Goal: Task Accomplishment & Management: Complete application form

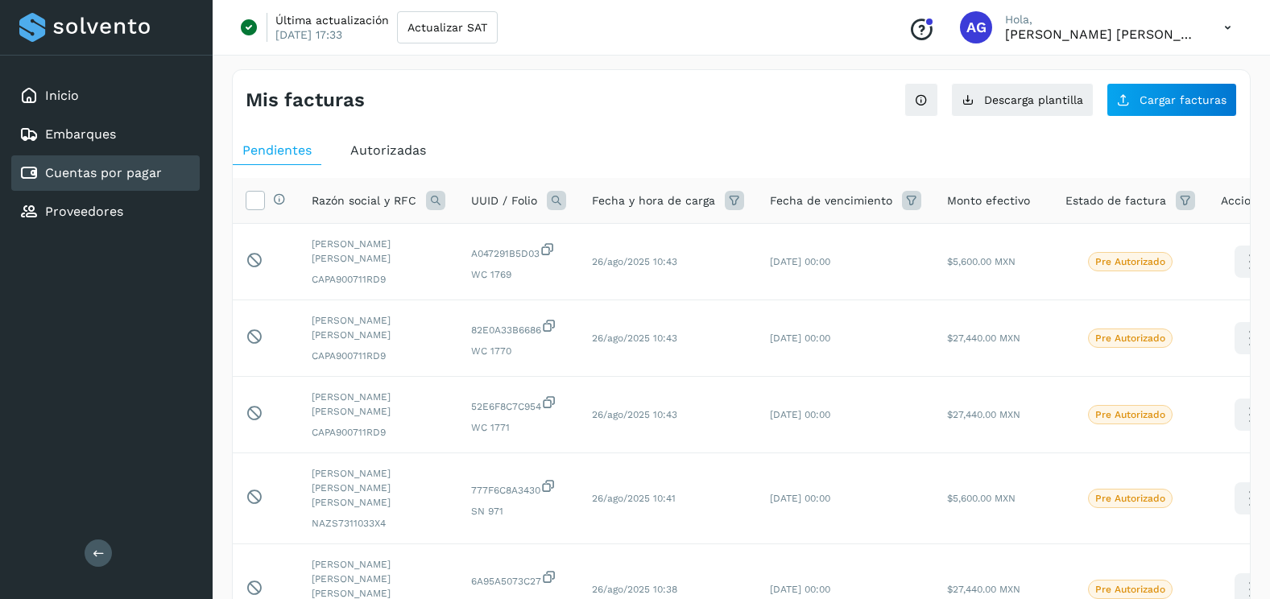
click at [597, 138] on ul "Pendientes Autorizadas" at bounding box center [741, 150] width 1017 height 29
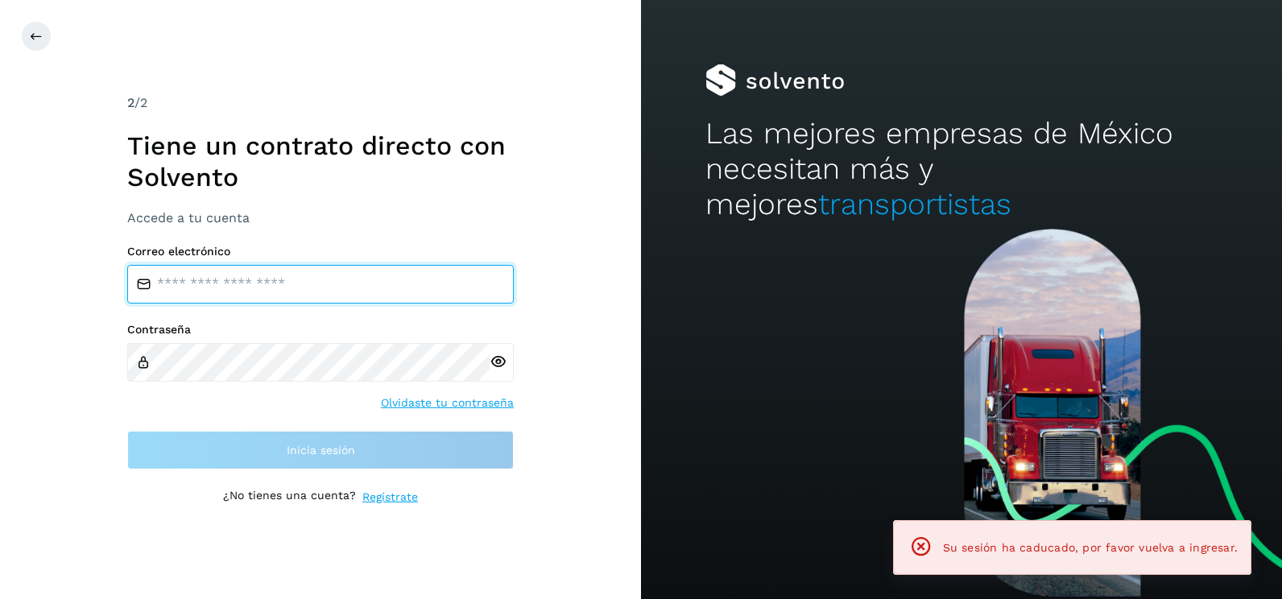
type input "**********"
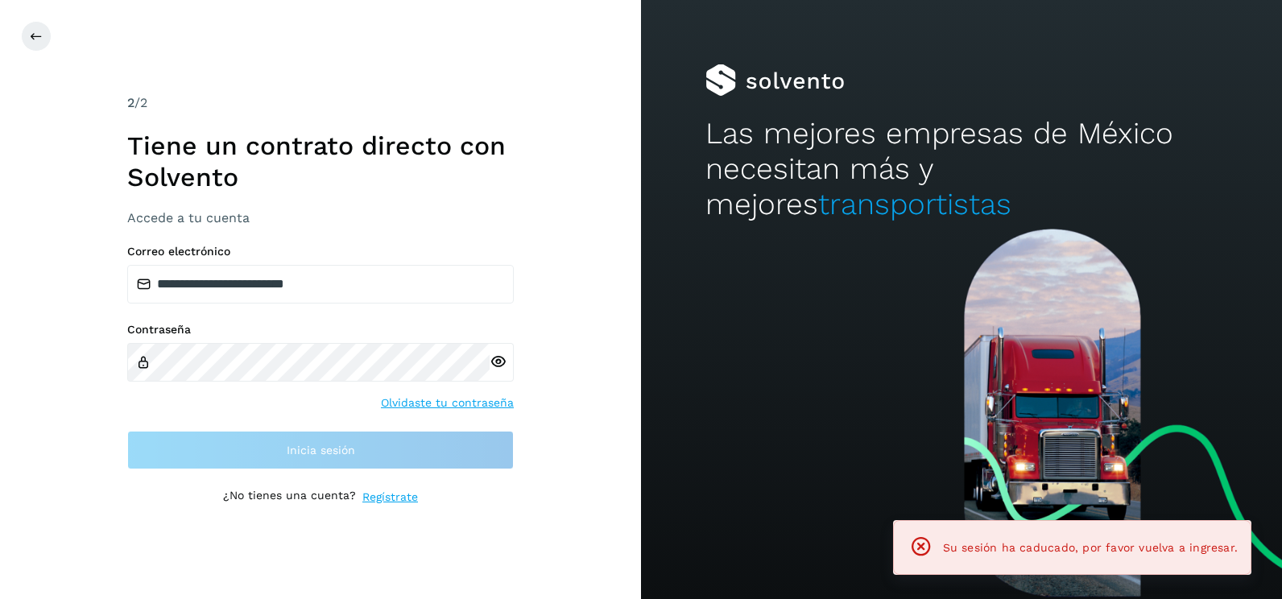
click at [560, 333] on div "**********" at bounding box center [320, 299] width 641 height 599
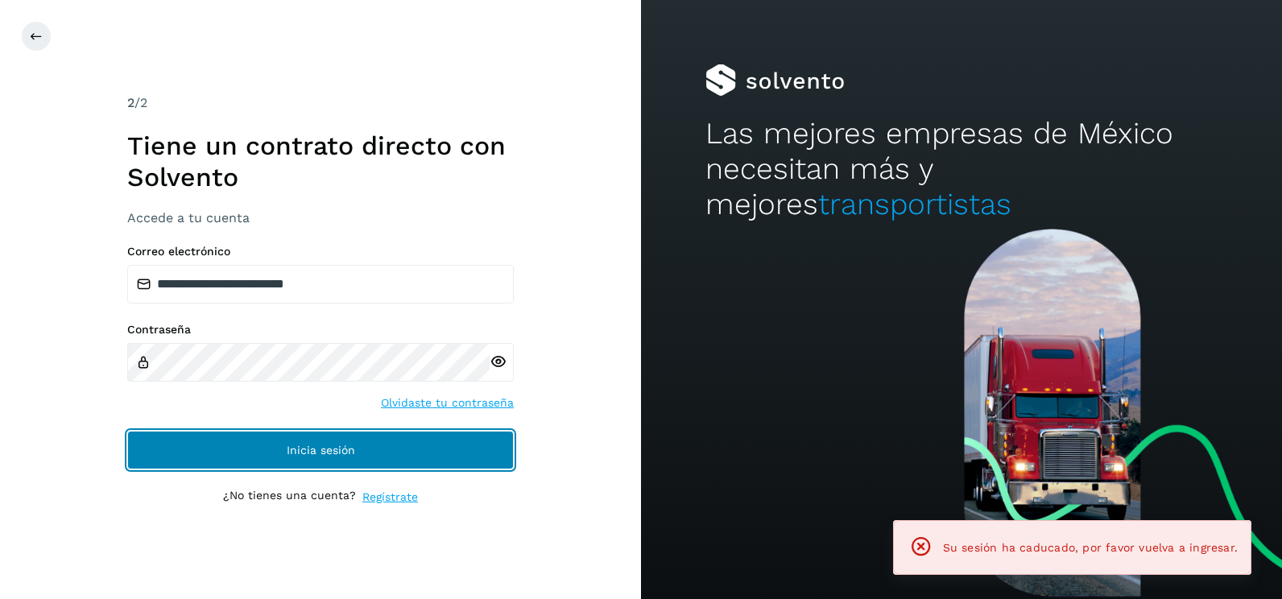
click at [486, 452] on button "Inicia sesión" at bounding box center [320, 450] width 386 height 39
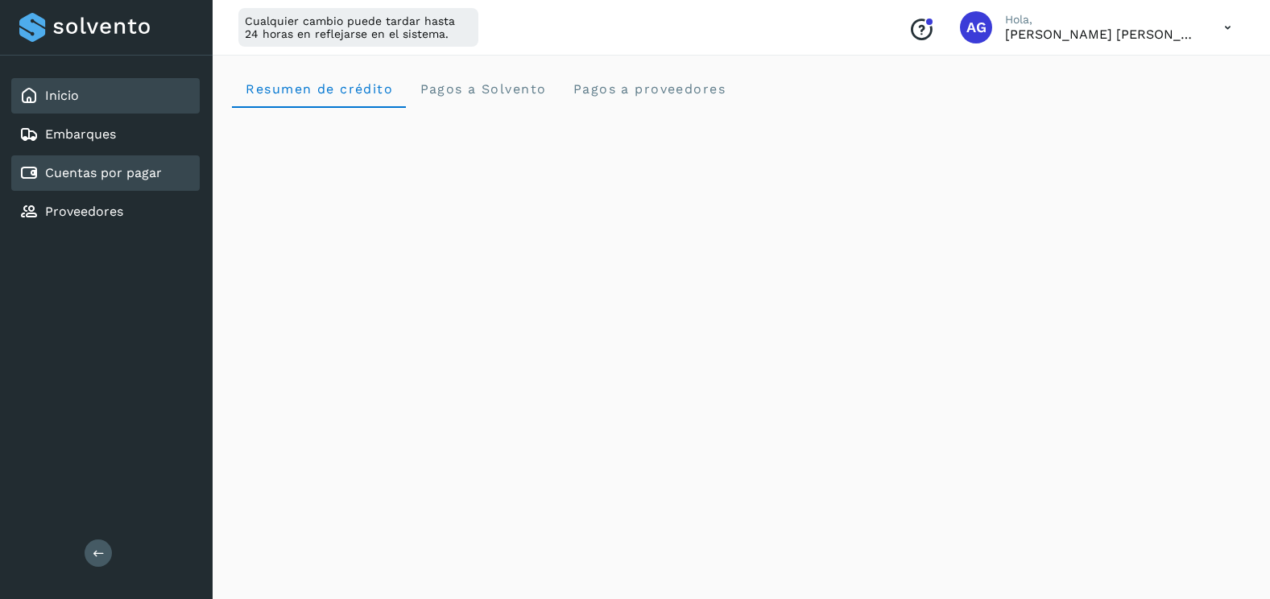
click at [142, 166] on link "Cuentas por pagar" at bounding box center [103, 172] width 117 height 15
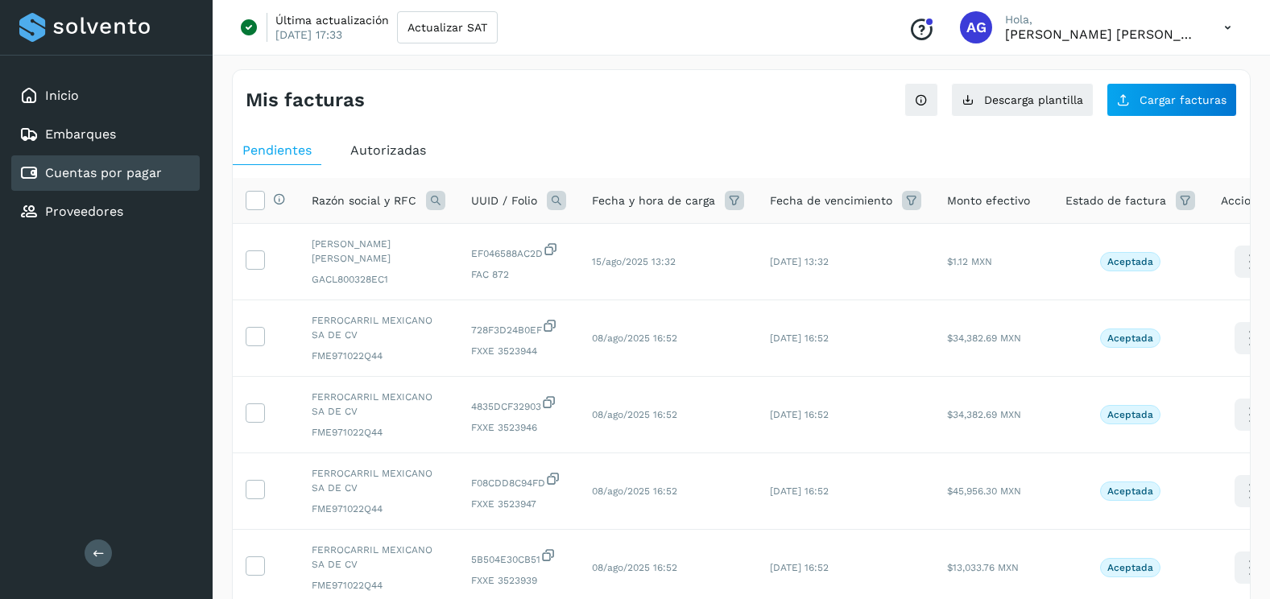
click at [369, 154] on span "Autorizadas" at bounding box center [388, 149] width 76 height 15
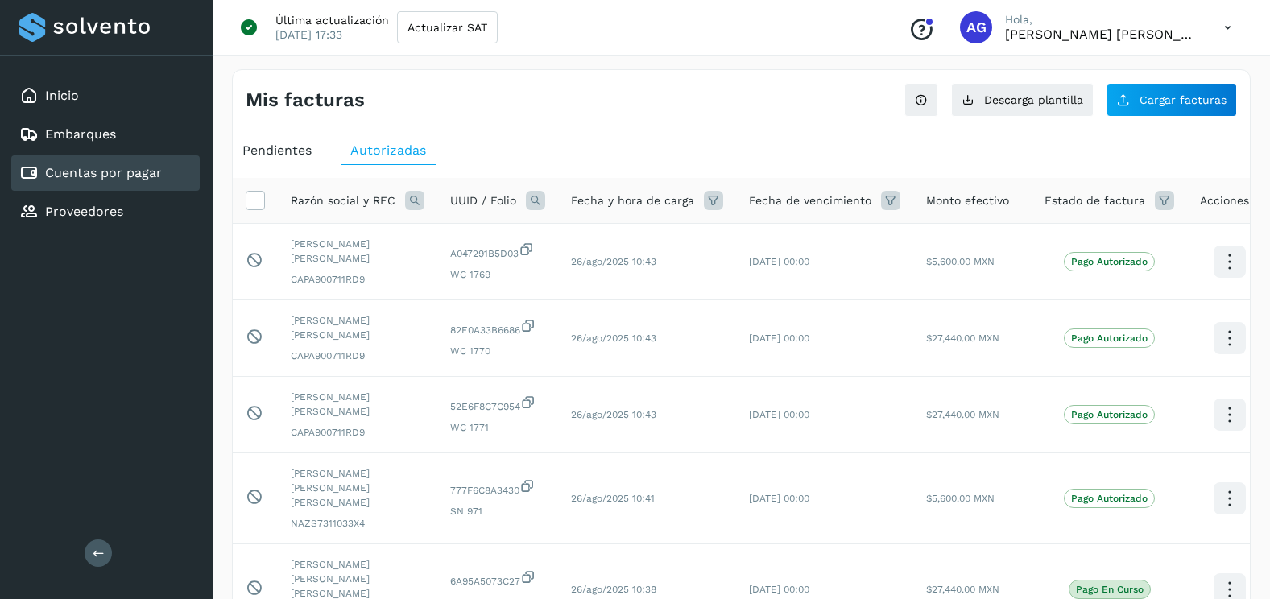
click at [531, 200] on icon at bounding box center [535, 200] width 19 height 19
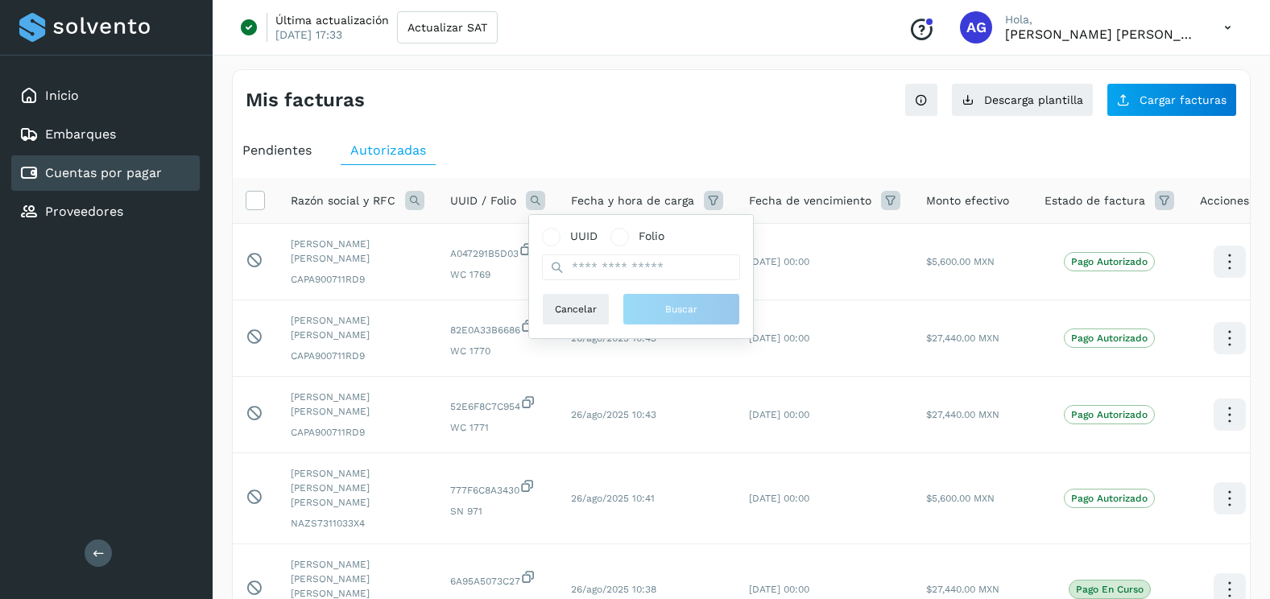
click at [560, 266] on icon at bounding box center [557, 267] width 14 height 14
click at [628, 267] on input "text" at bounding box center [641, 267] width 198 height 26
paste input "**********"
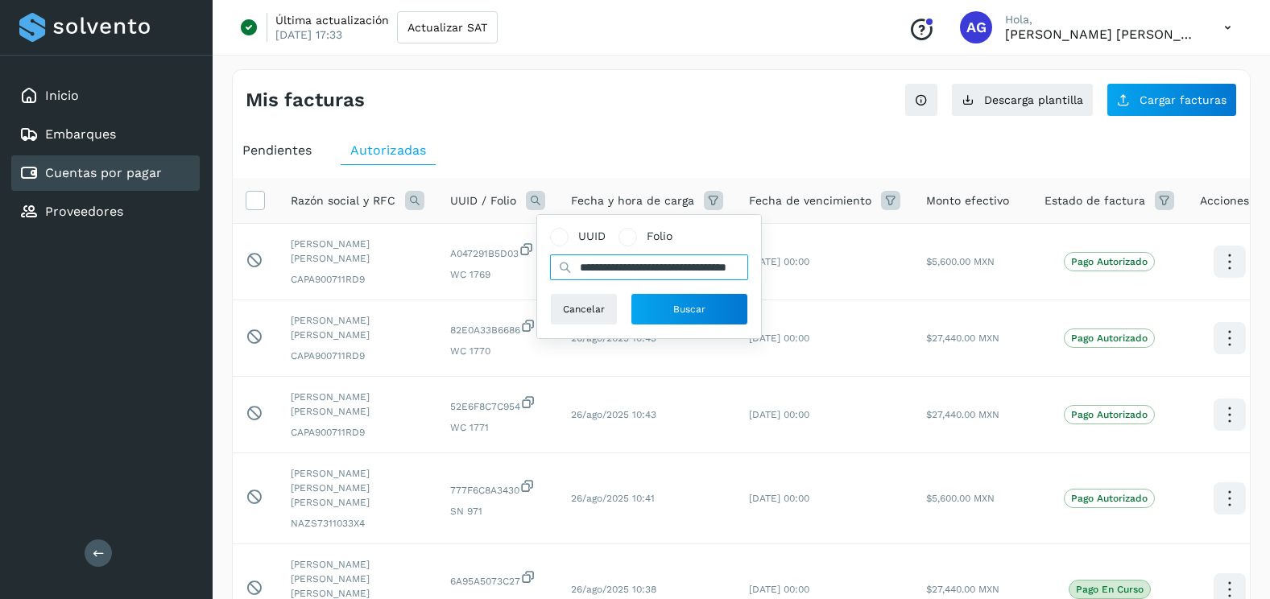
scroll to position [0, 76]
type input "**********"
click at [682, 311] on span "Buscar" at bounding box center [689, 309] width 32 height 14
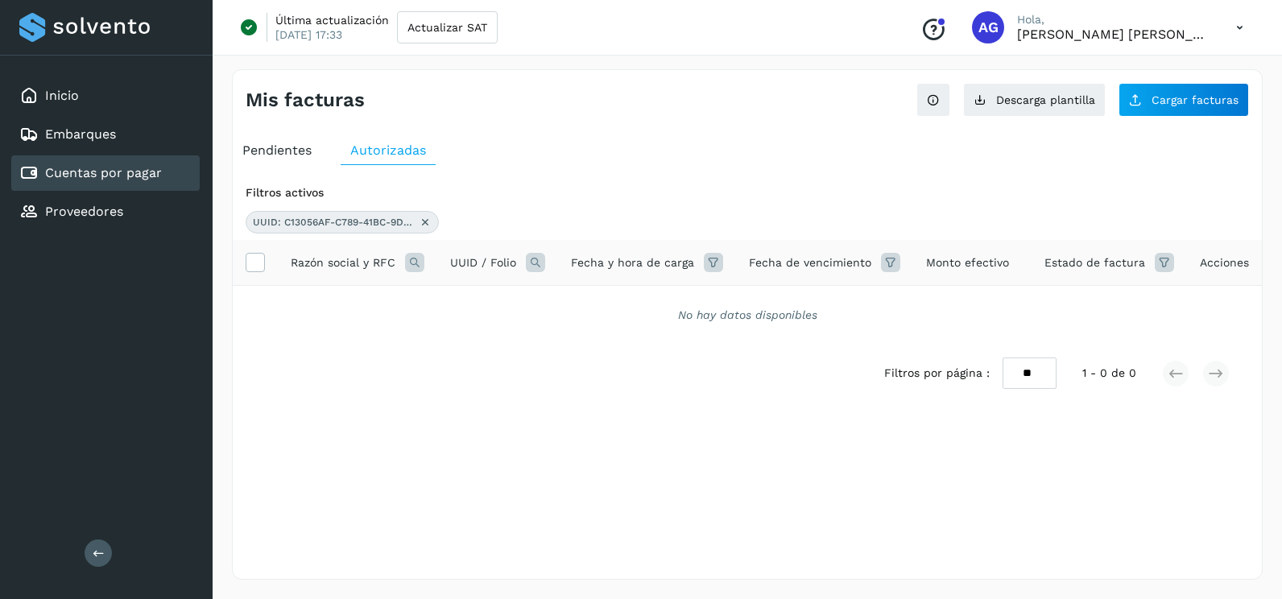
click at [423, 224] on icon at bounding box center [425, 222] width 13 height 13
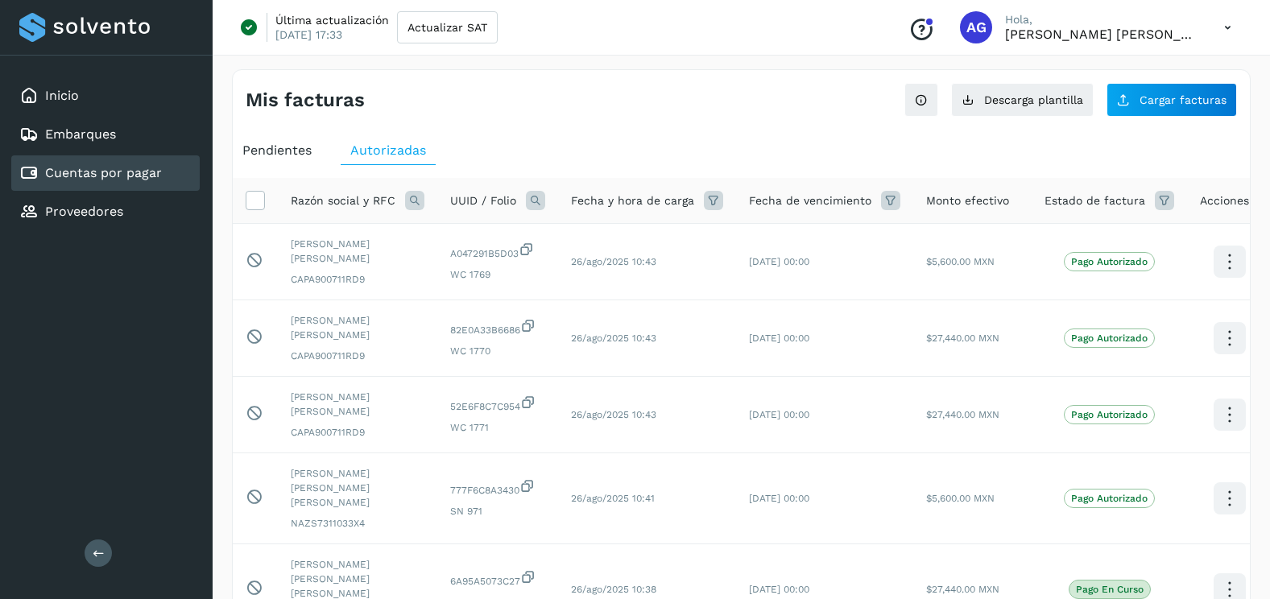
click at [706, 210] on icon at bounding box center [713, 200] width 19 height 19
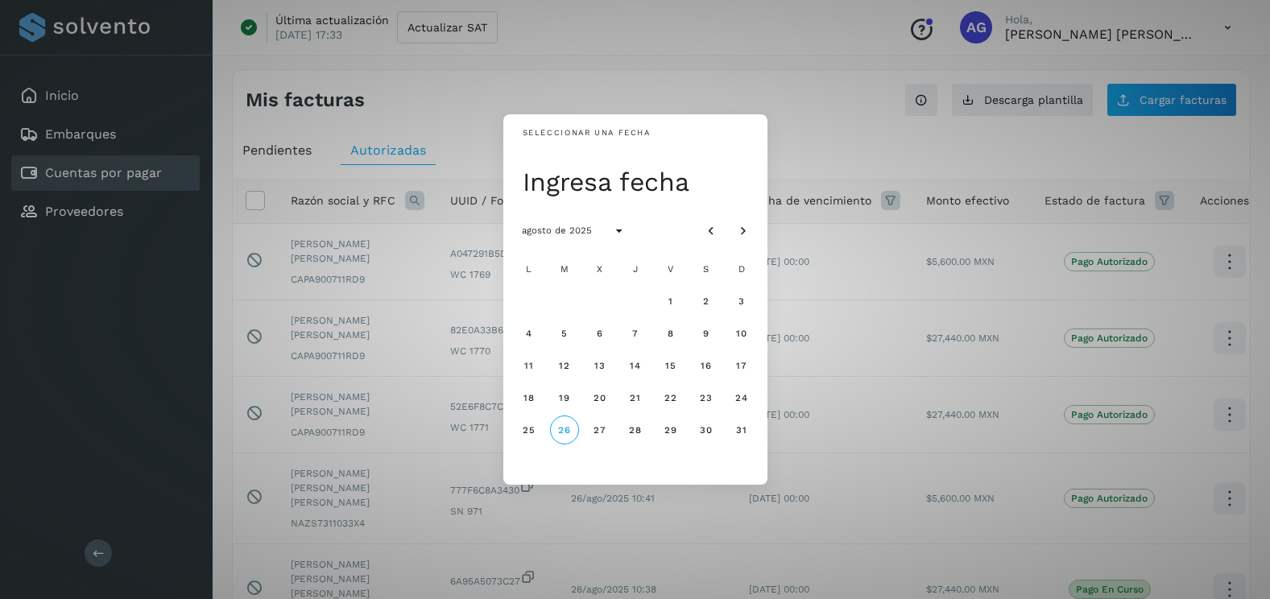
click at [864, 90] on div "Seleccionar una fecha Ingresa fecha agosto de 2025 L M X J V S D 1 2 3 4 5 6 7 …" at bounding box center [635, 299] width 1270 height 599
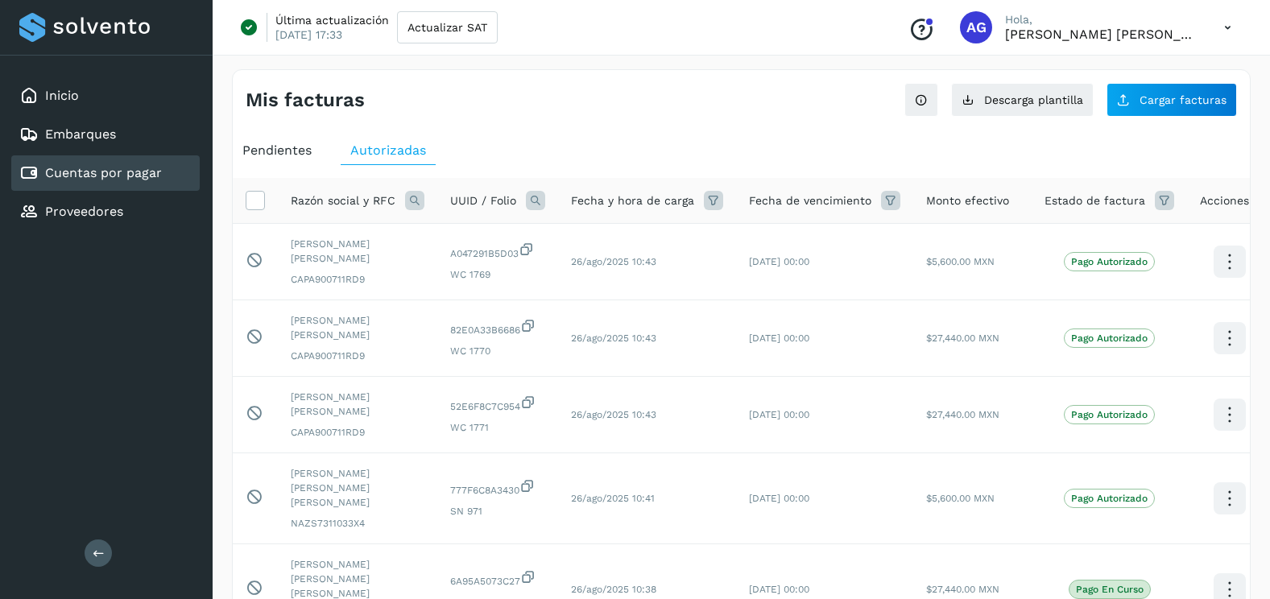
click at [535, 197] on icon at bounding box center [535, 200] width 19 height 19
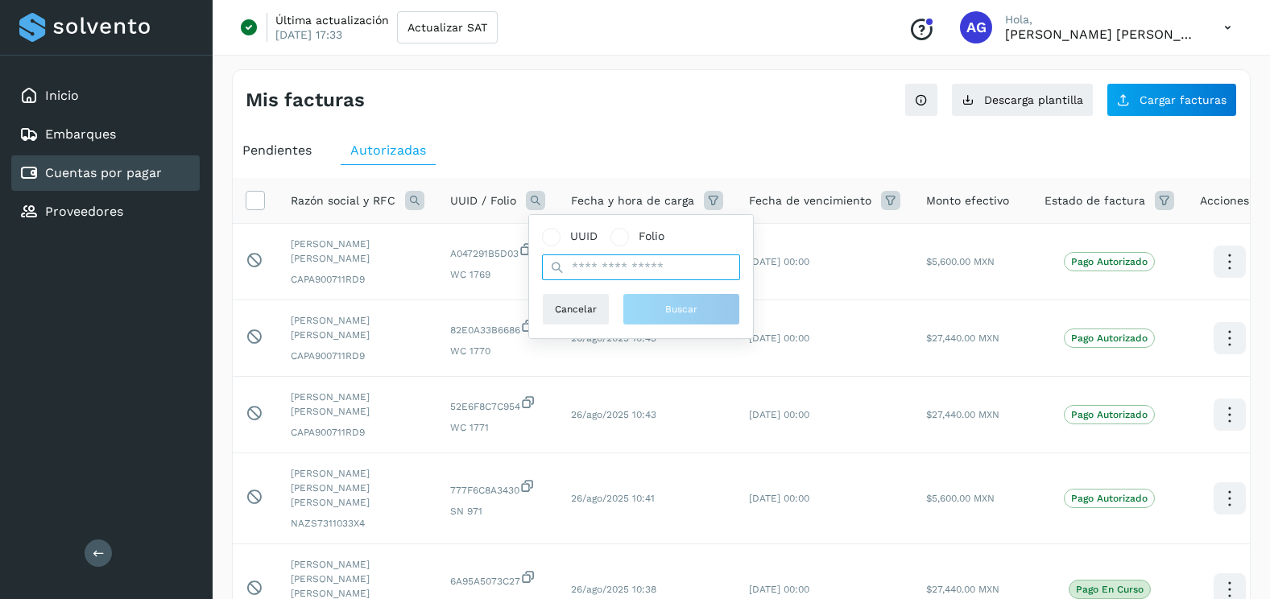
click at [613, 267] on input "text" at bounding box center [641, 267] width 198 height 26
paste input "**********"
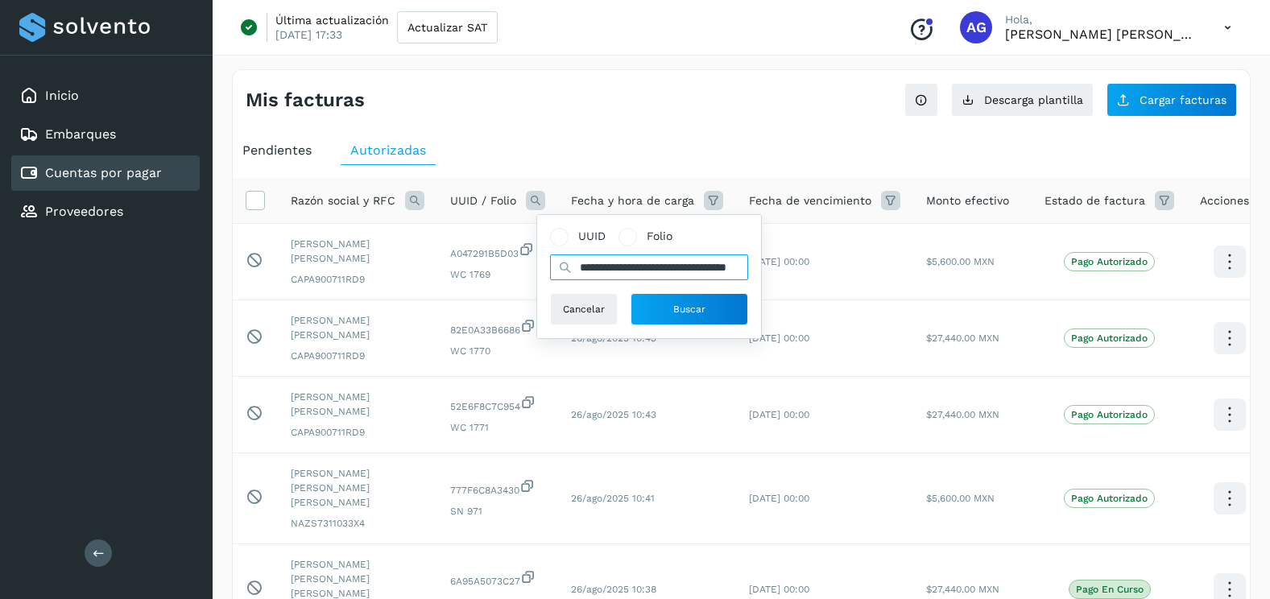
scroll to position [0, 69]
type input "**********"
click at [699, 308] on span "Buscar" at bounding box center [689, 309] width 32 height 14
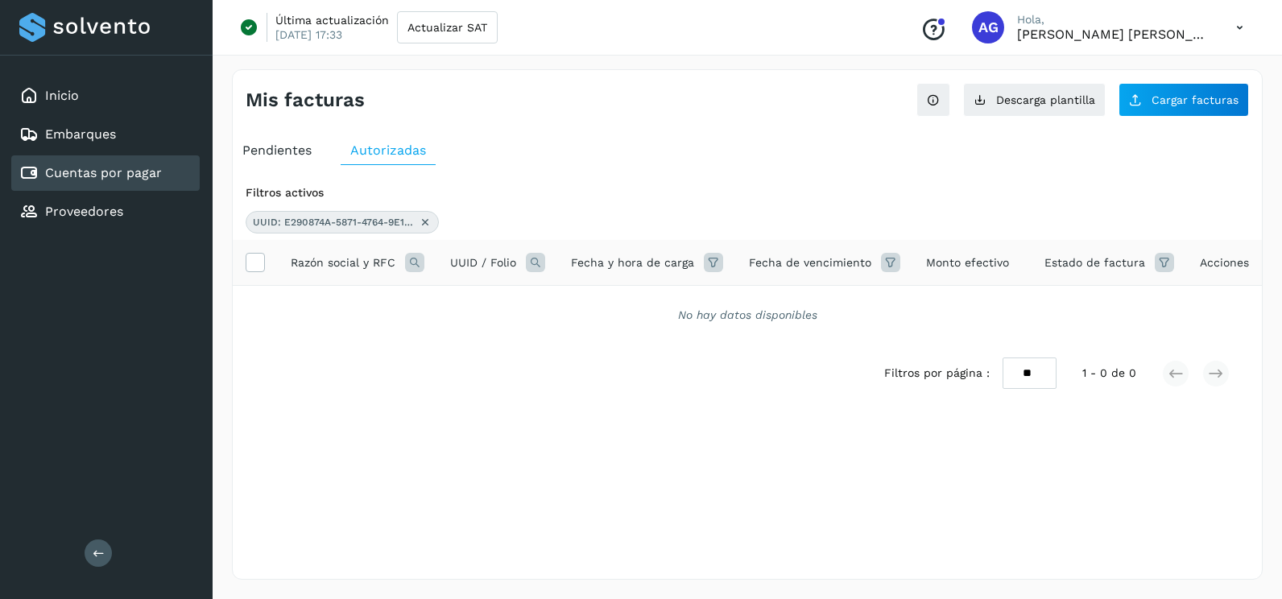
click at [101, 170] on link "Cuentas por pagar" at bounding box center [103, 172] width 117 height 15
click at [422, 224] on icon at bounding box center [425, 222] width 13 height 13
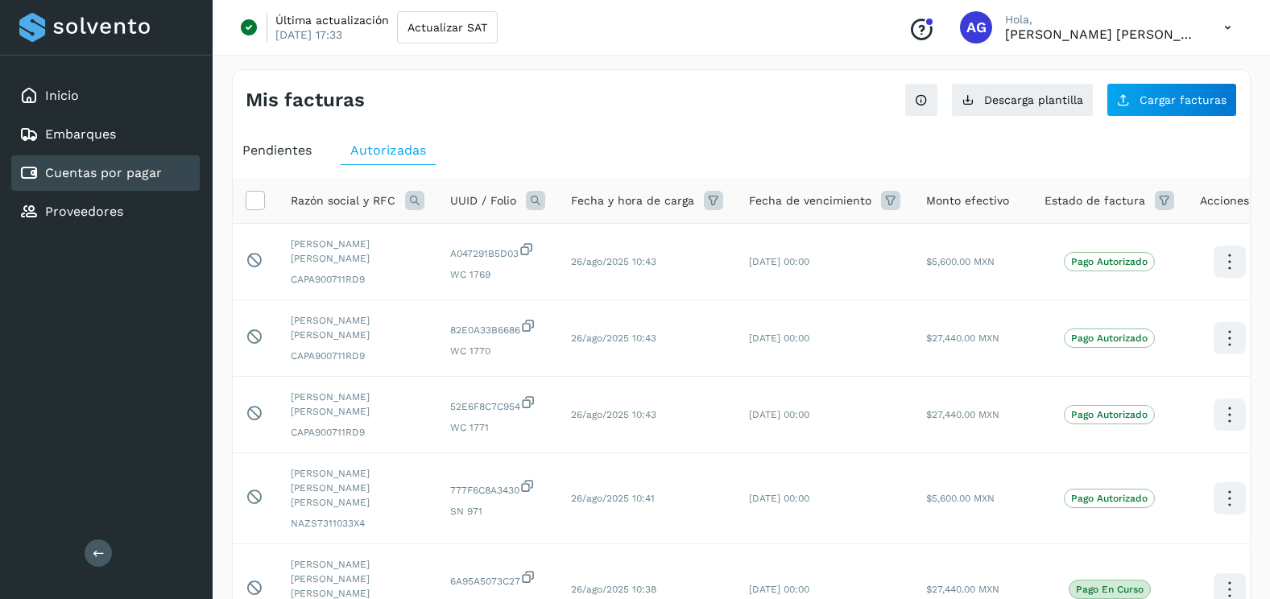
click at [275, 160] on div "Pendientes" at bounding box center [277, 150] width 89 height 29
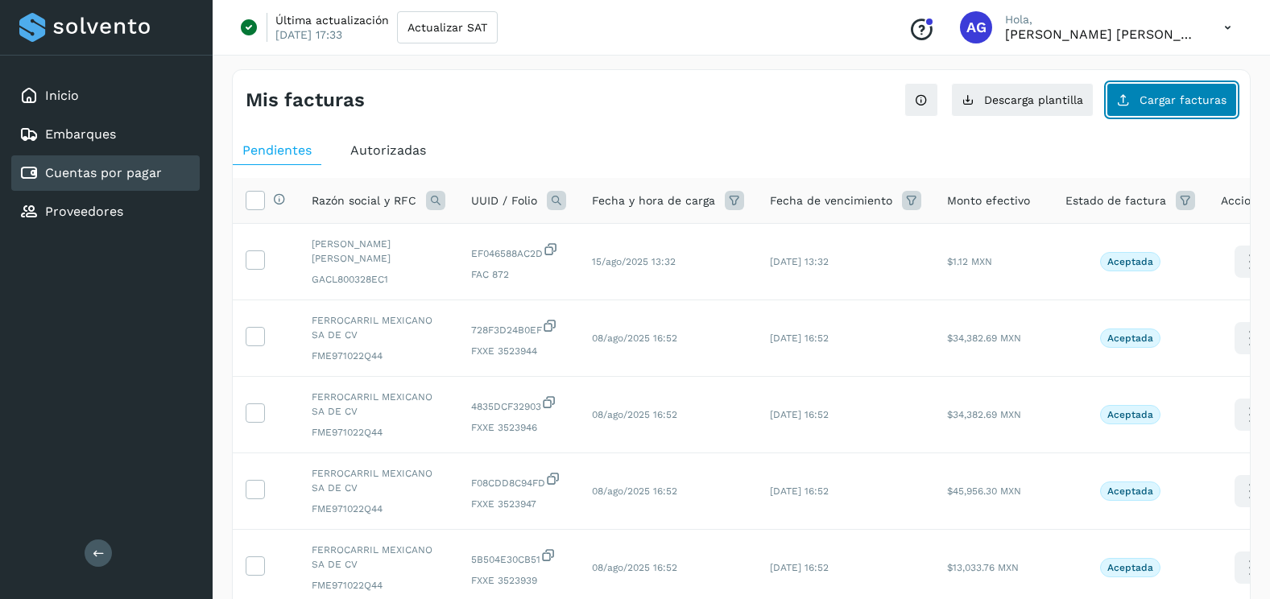
click at [1188, 96] on span "Cargar facturas" at bounding box center [1182, 99] width 87 height 11
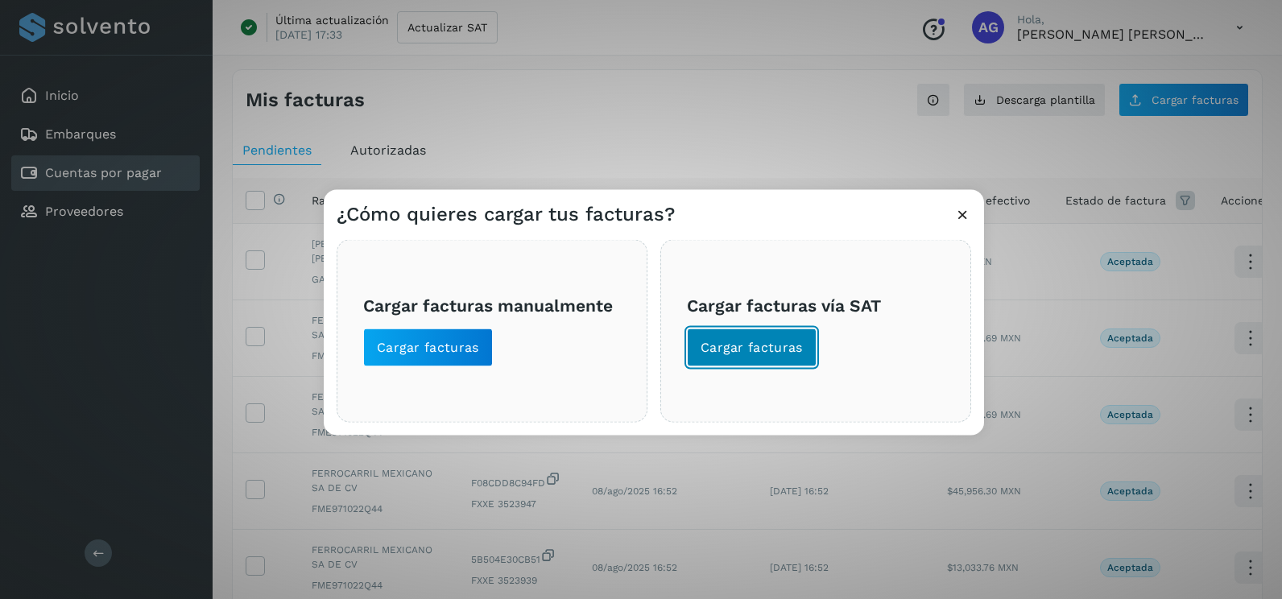
click at [787, 342] on span "Cargar facturas" at bounding box center [751, 348] width 102 height 18
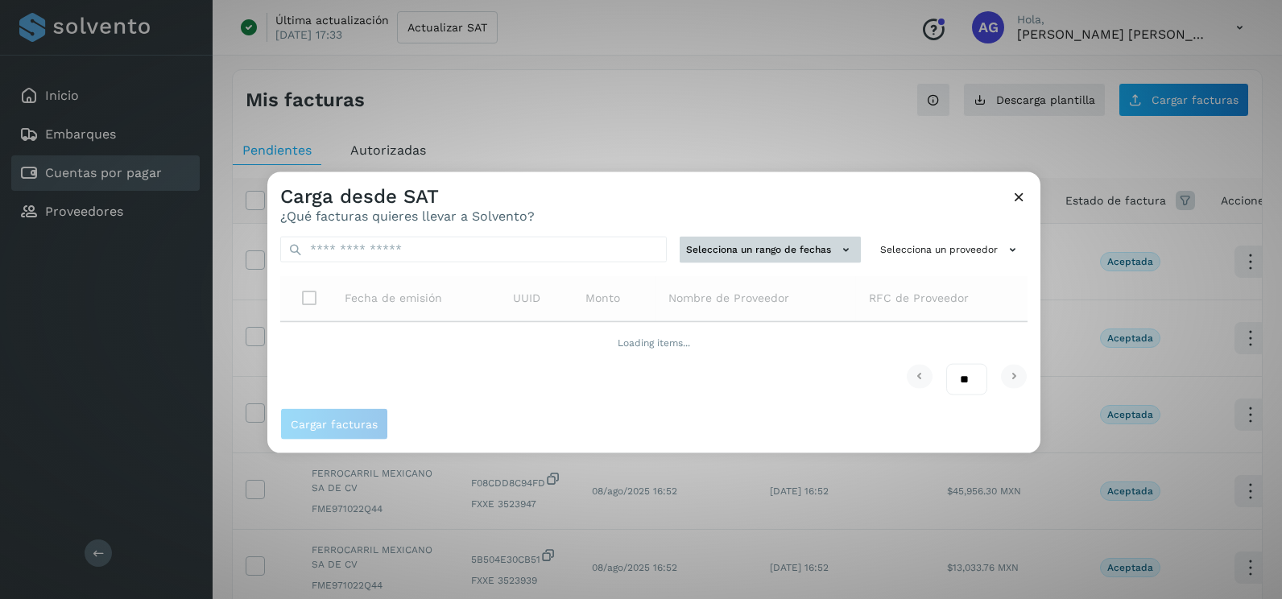
click at [777, 252] on button "Selecciona un rango de fechas" at bounding box center [769, 250] width 181 height 27
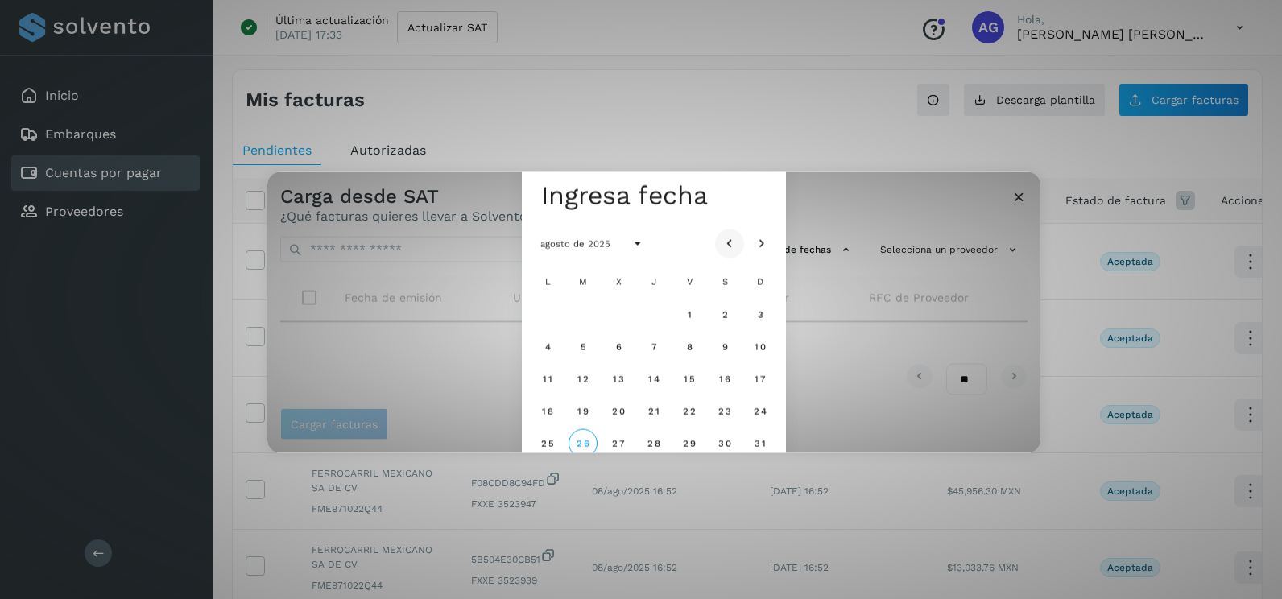
click at [730, 241] on icon "Mes anterior" at bounding box center [729, 244] width 16 height 16
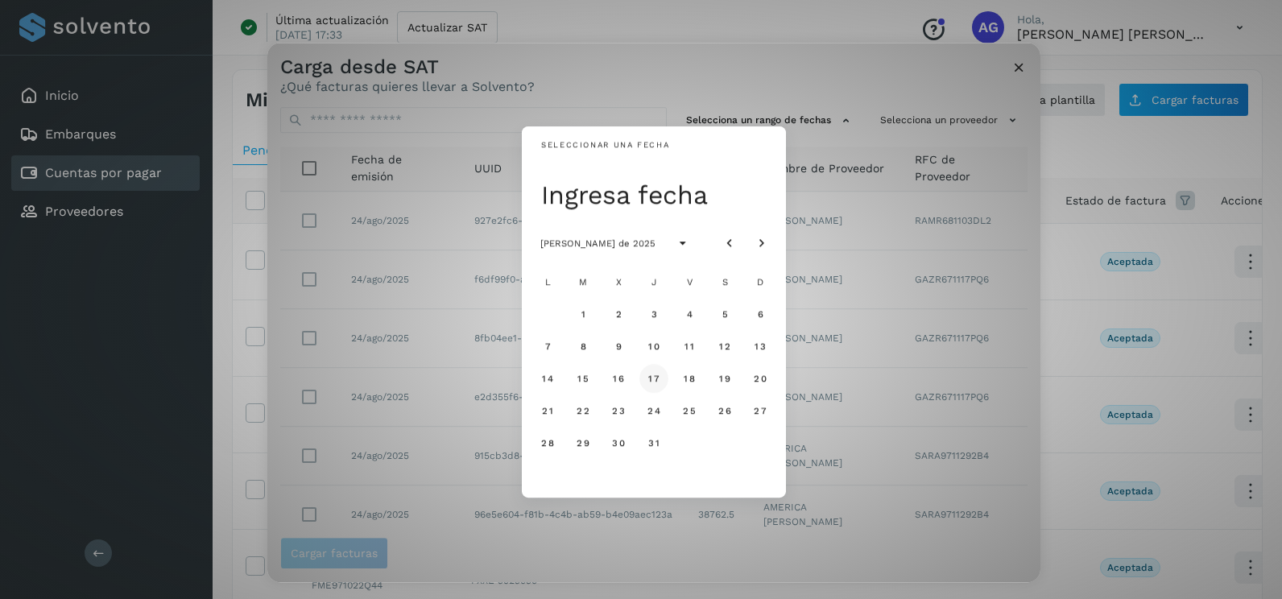
click at [651, 372] on button "17" at bounding box center [653, 378] width 29 height 29
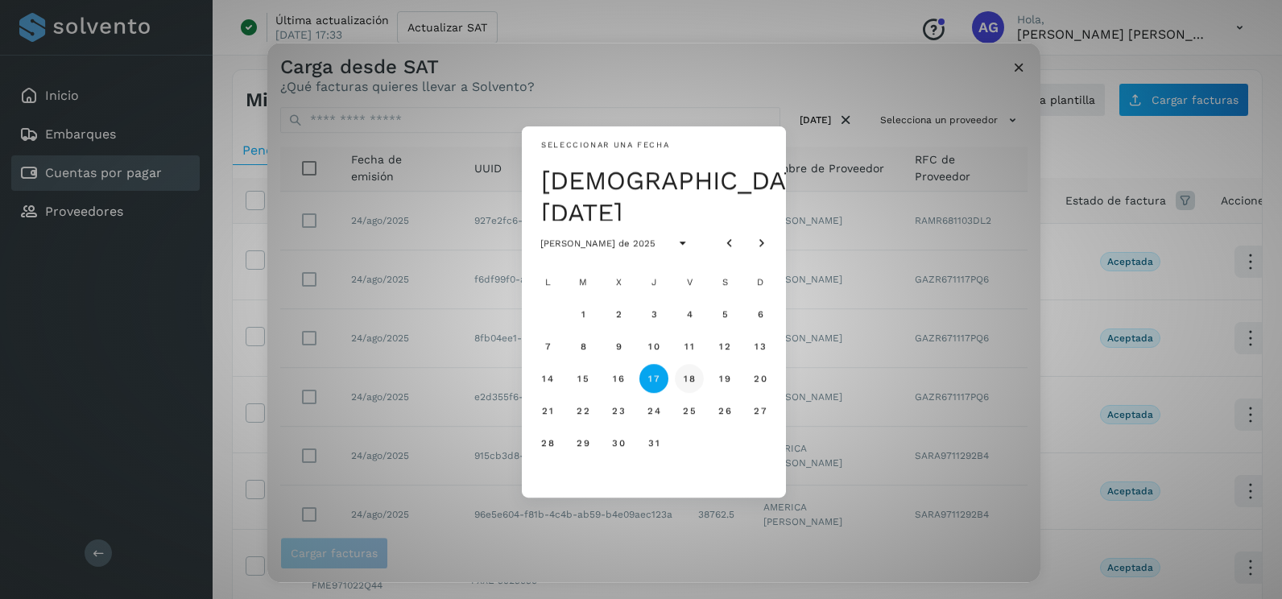
click at [690, 383] on span "18" at bounding box center [689, 378] width 12 height 11
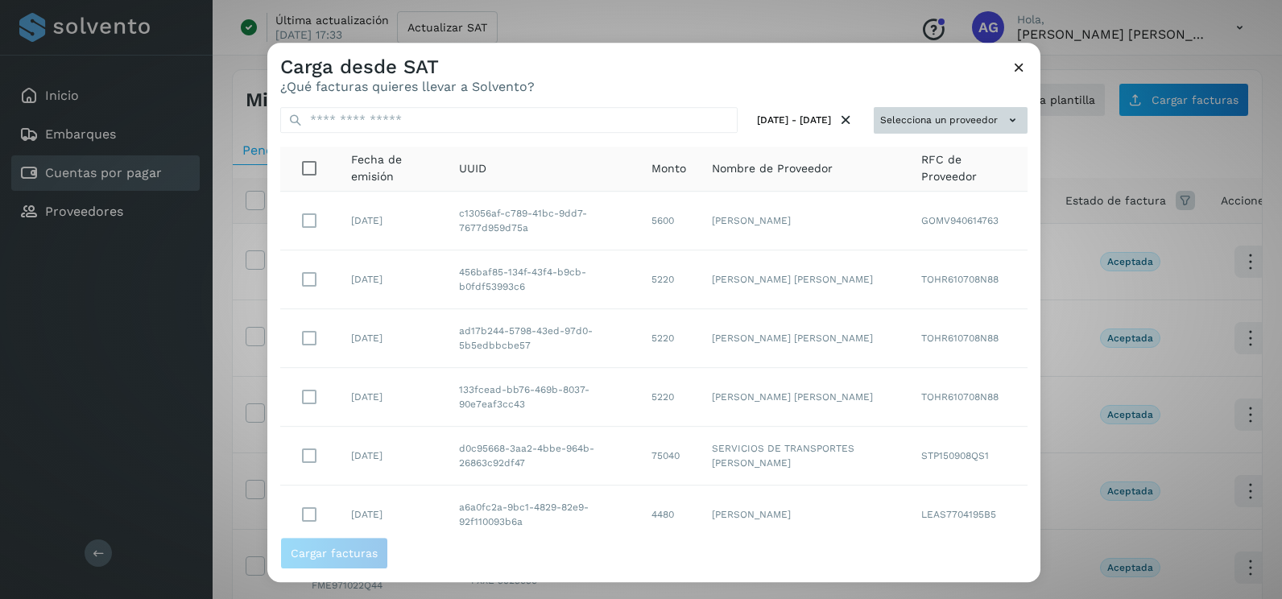
click at [974, 109] on button "Selecciona un proveedor" at bounding box center [950, 120] width 154 height 27
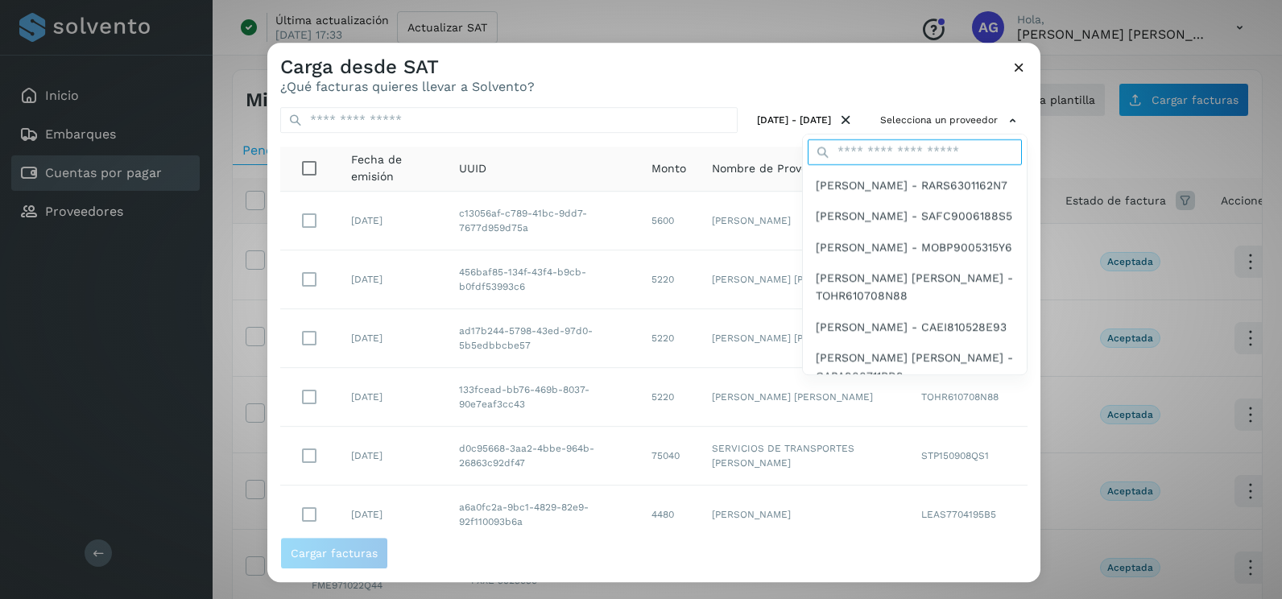
click at [902, 151] on input "text" at bounding box center [914, 152] width 214 height 26
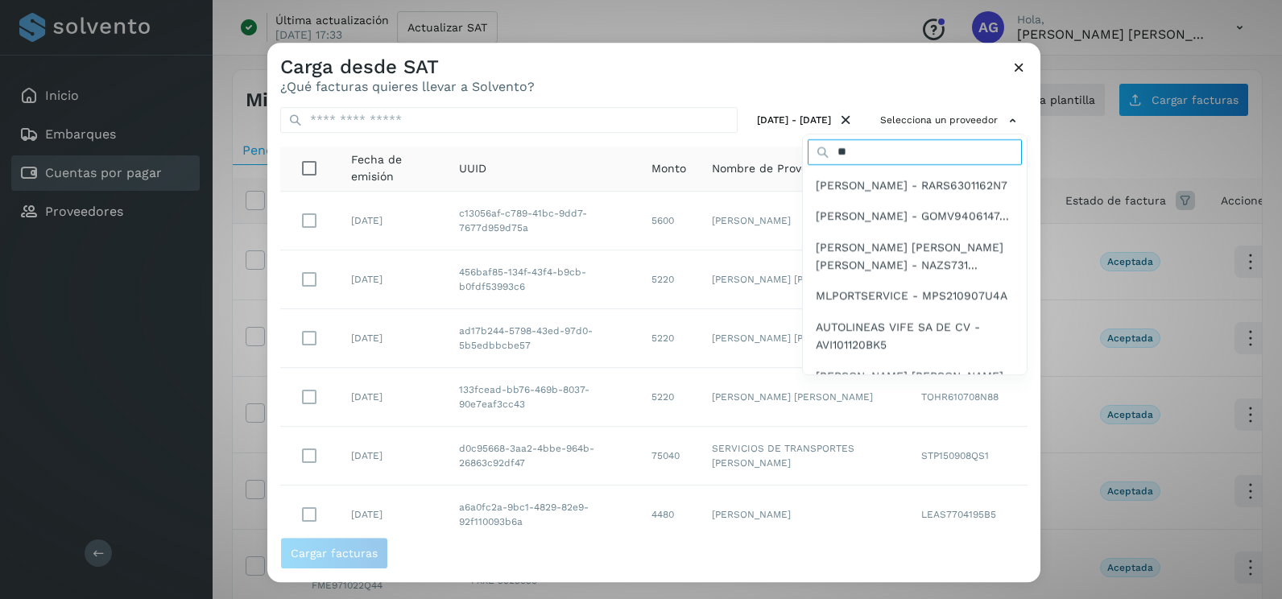
type input "****"
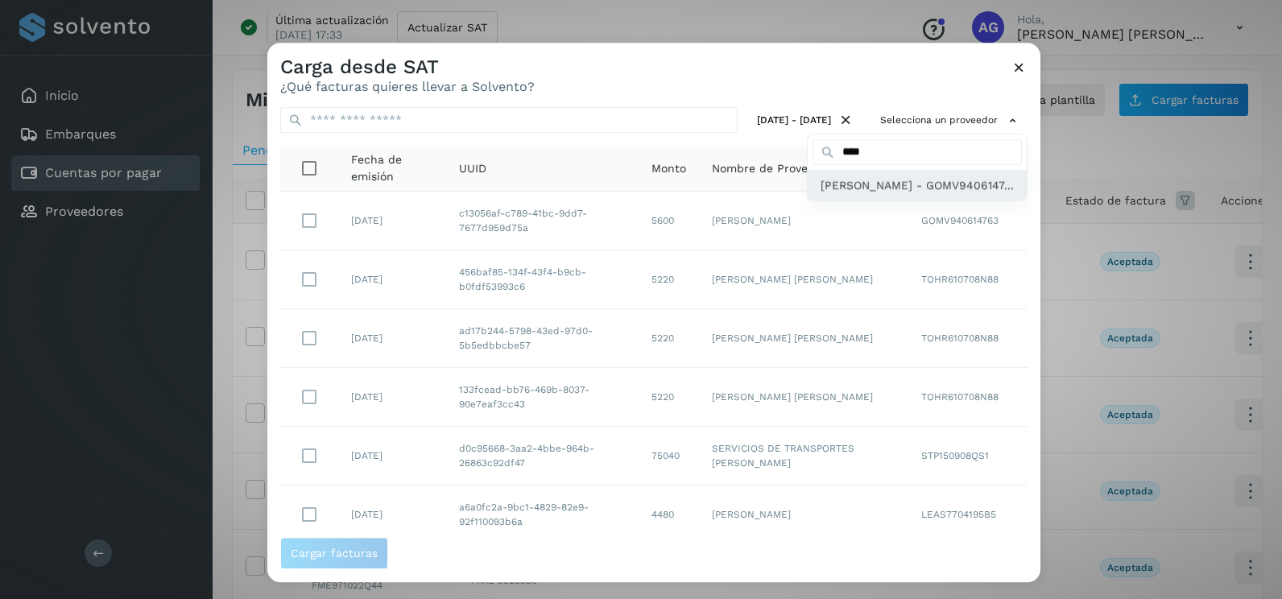
click at [890, 194] on span "[PERSON_NAME] - GOMV9406147..." at bounding box center [916, 185] width 193 height 18
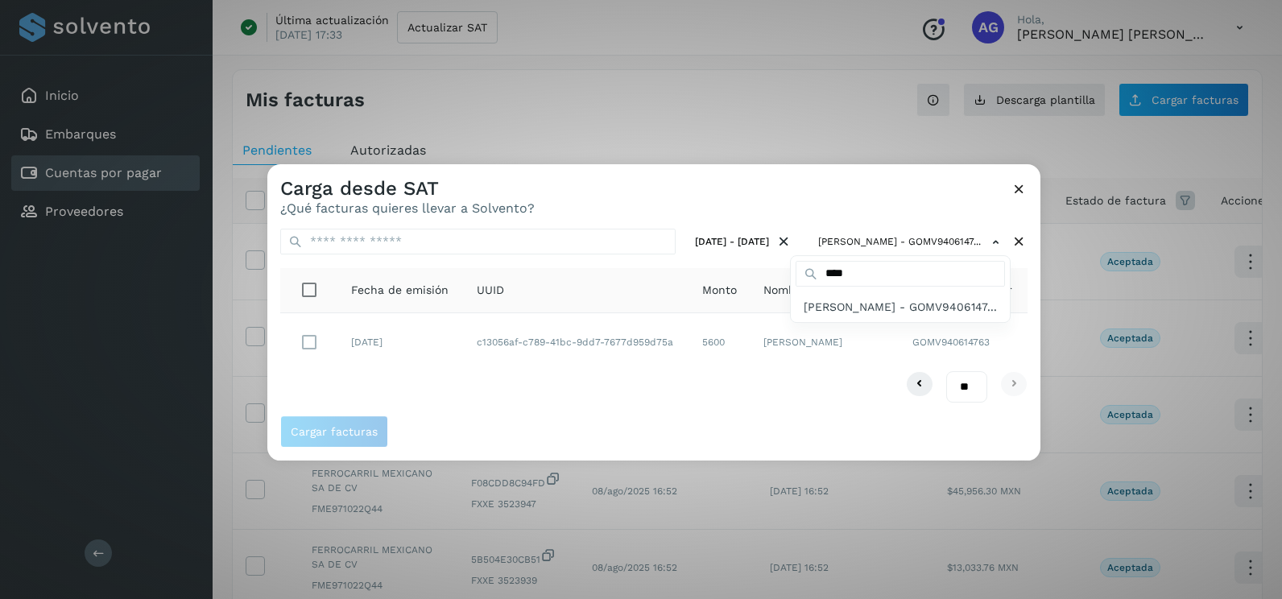
click at [832, 428] on div at bounding box center [908, 463] width 1282 height 599
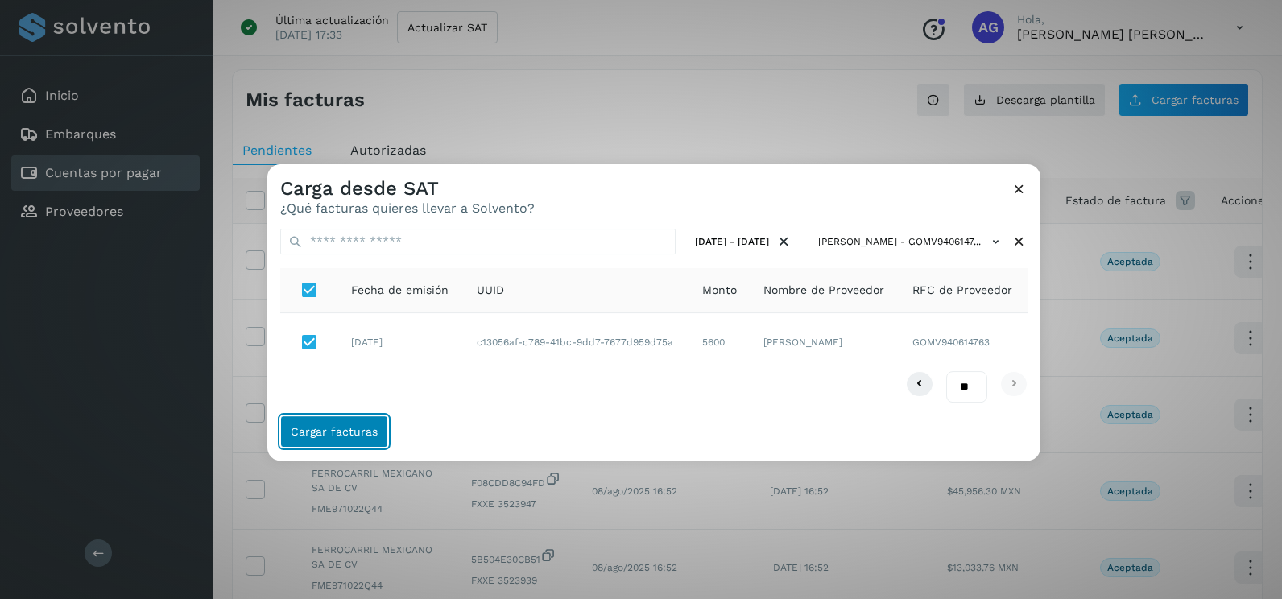
click at [353, 436] on span "Cargar facturas" at bounding box center [334, 431] width 87 height 11
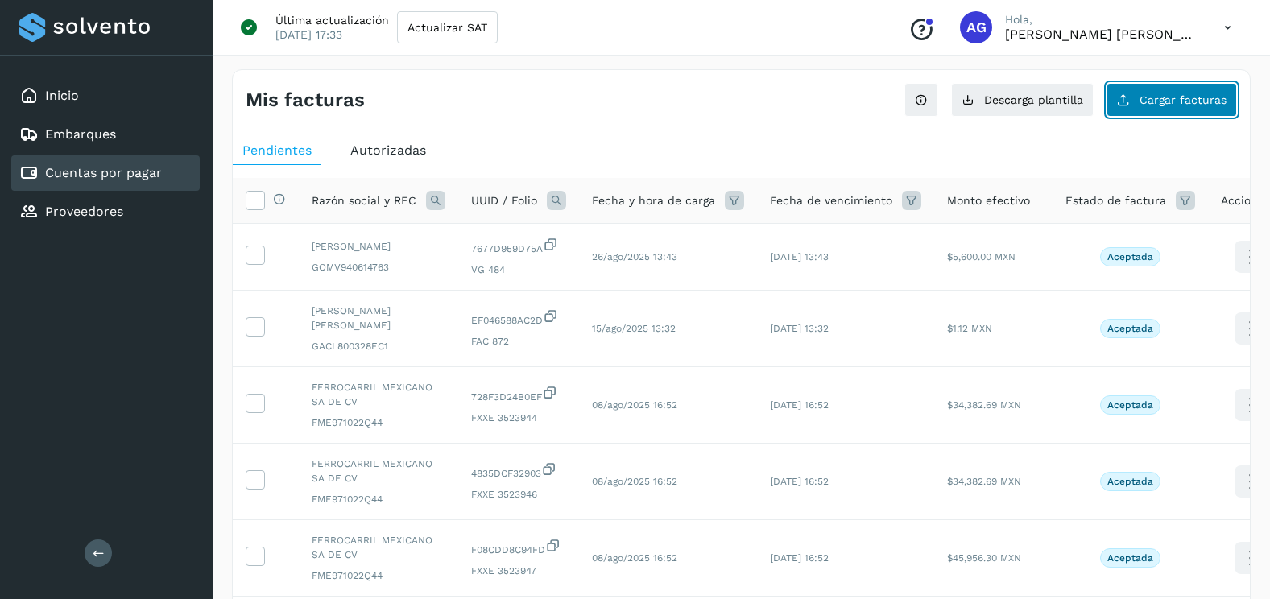
click at [1198, 101] on span "Cargar facturas" at bounding box center [1182, 99] width 87 height 11
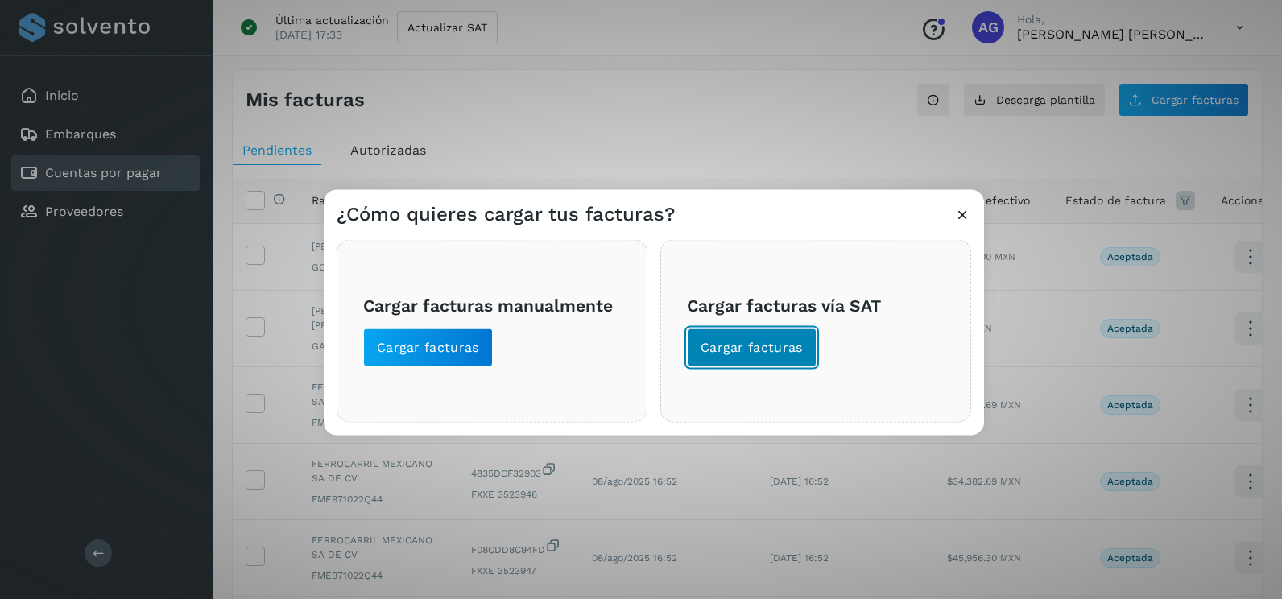
click at [764, 350] on span "Cargar facturas" at bounding box center [751, 348] width 102 height 18
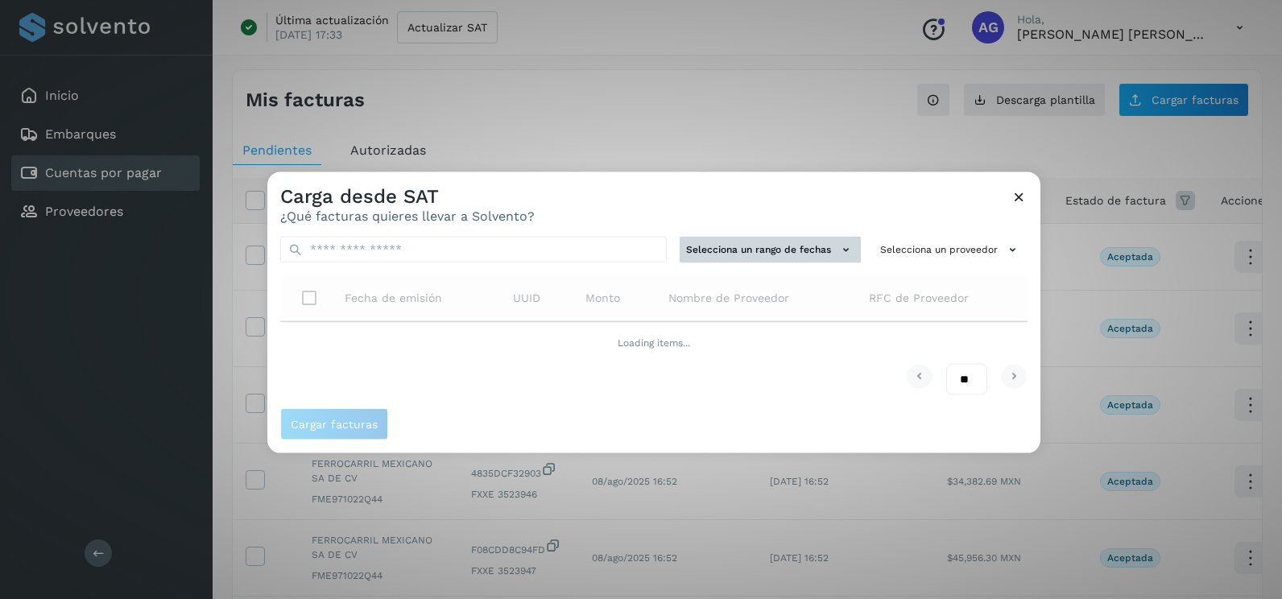
click at [756, 253] on button "Selecciona un rango de fechas" at bounding box center [769, 250] width 181 height 27
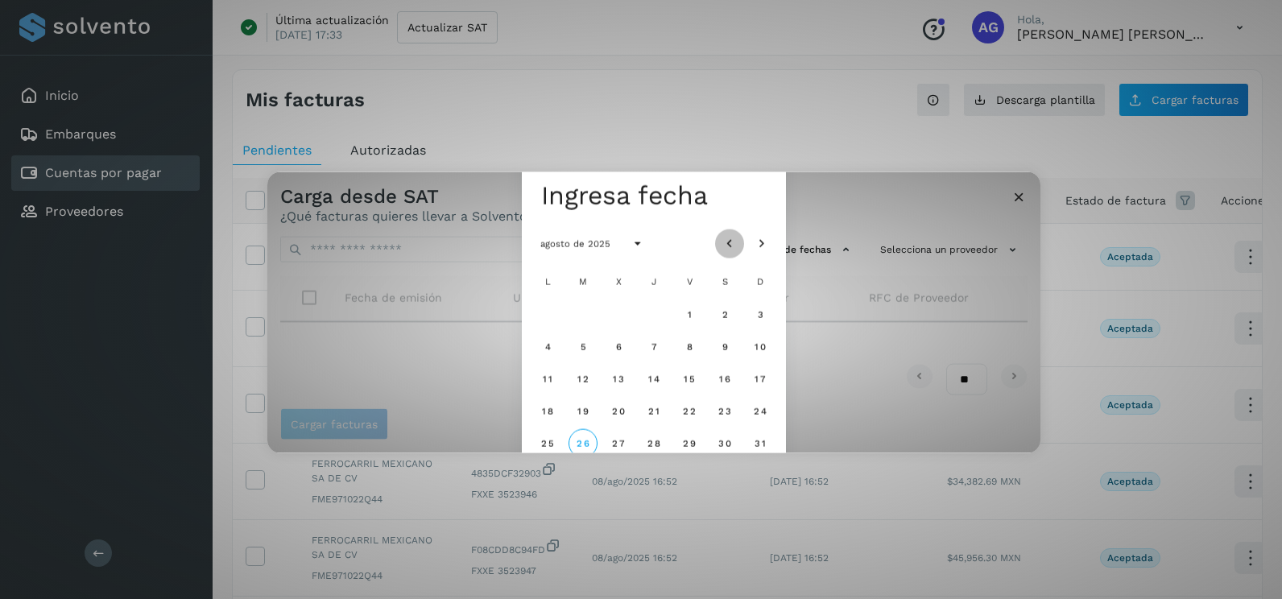
click at [737, 246] on icon "Mes anterior" at bounding box center [729, 244] width 16 height 16
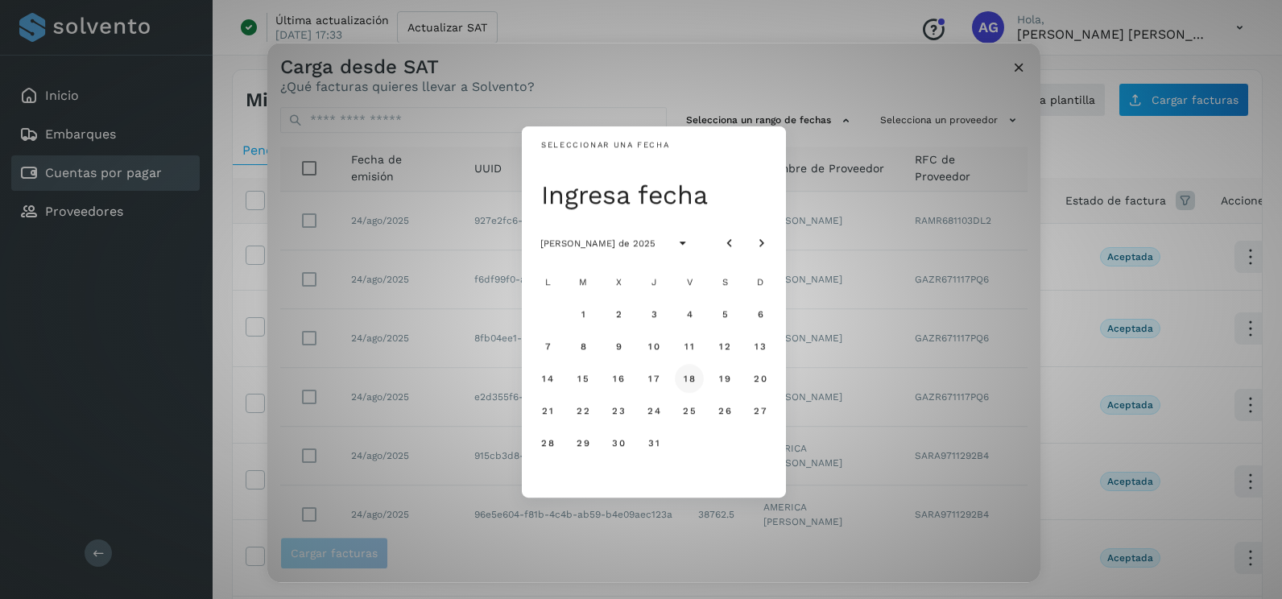
click at [687, 386] on button "18" at bounding box center [689, 378] width 29 height 29
click at [723, 382] on span "19" at bounding box center [724, 378] width 12 height 11
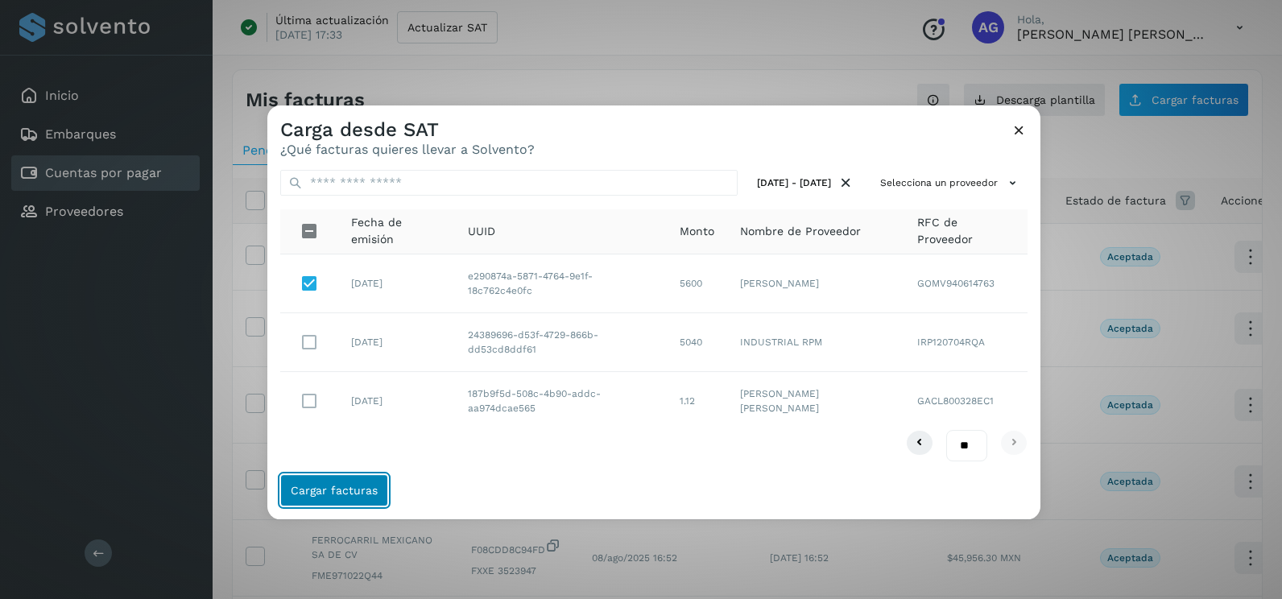
click at [353, 485] on span "Cargar facturas" at bounding box center [334, 490] width 87 height 11
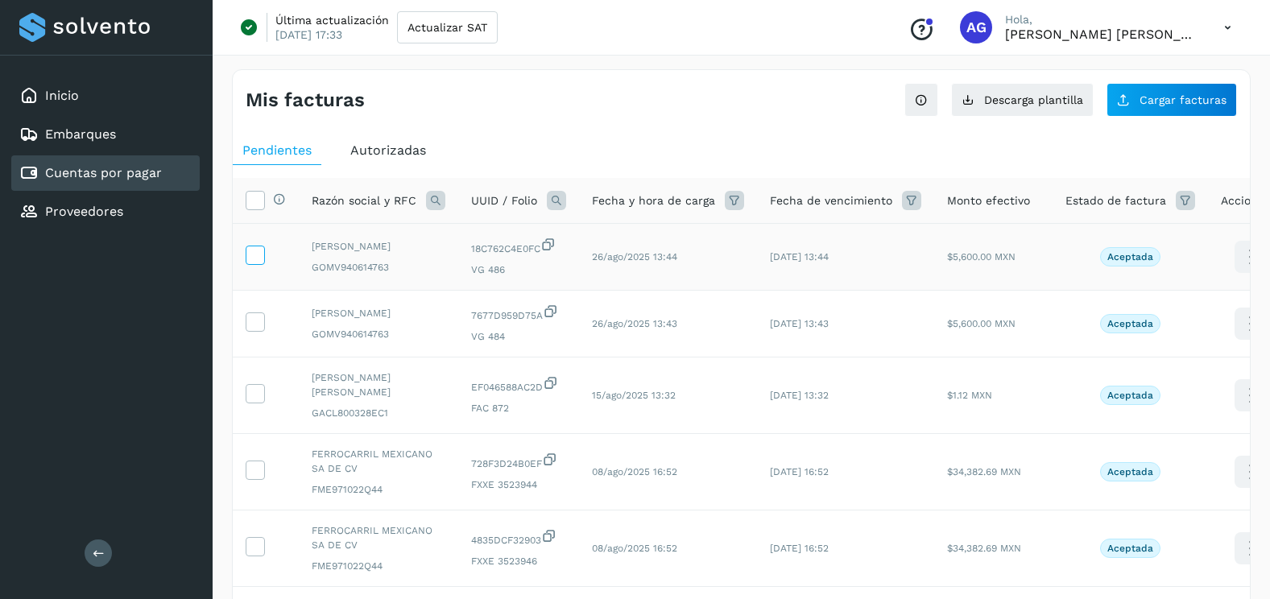
click at [251, 255] on icon at bounding box center [254, 254] width 17 height 17
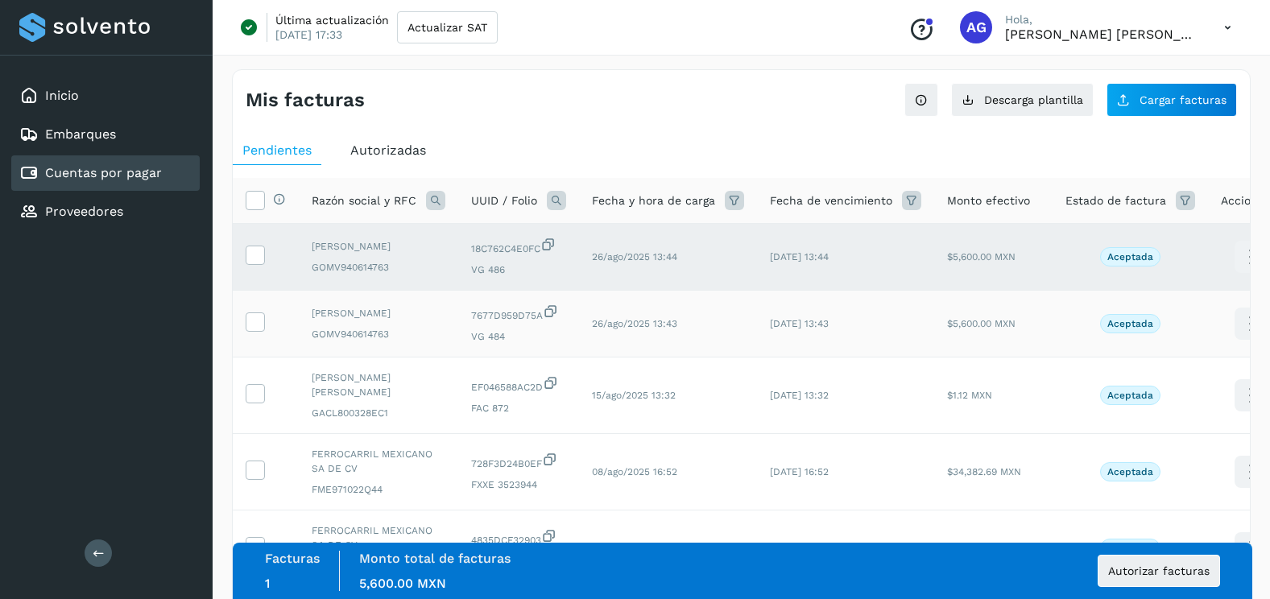
click at [254, 348] on td at bounding box center [266, 324] width 66 height 67
click at [254, 329] on icon at bounding box center [254, 320] width 17 height 17
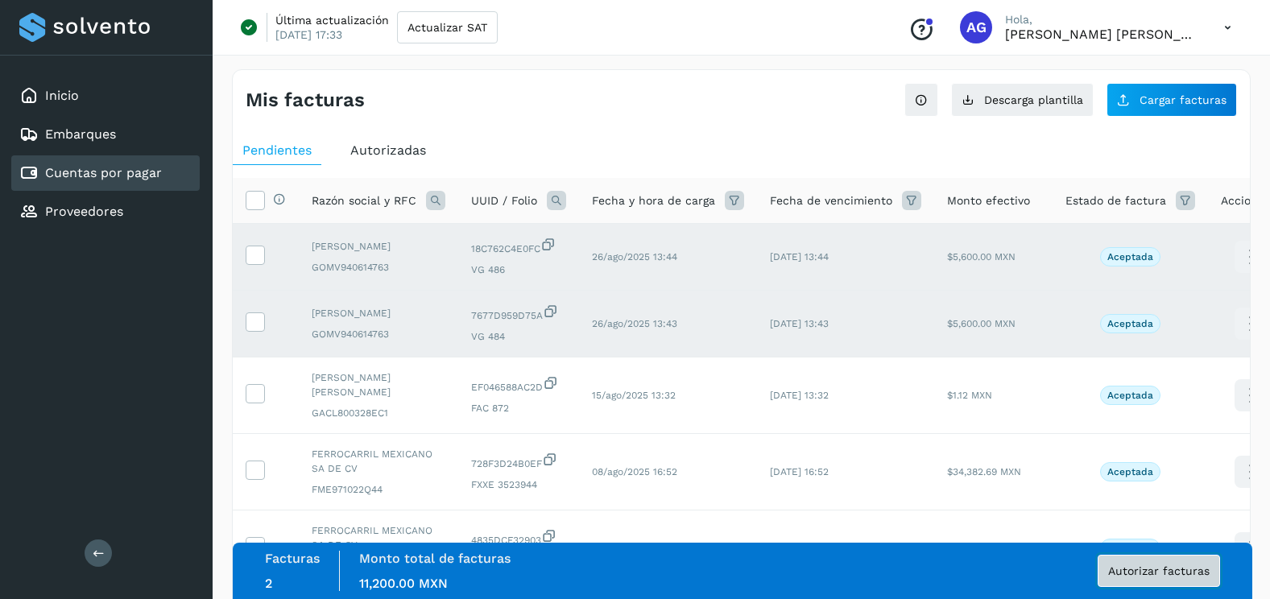
click at [1199, 574] on span "Autorizar facturas" at bounding box center [1158, 570] width 101 height 11
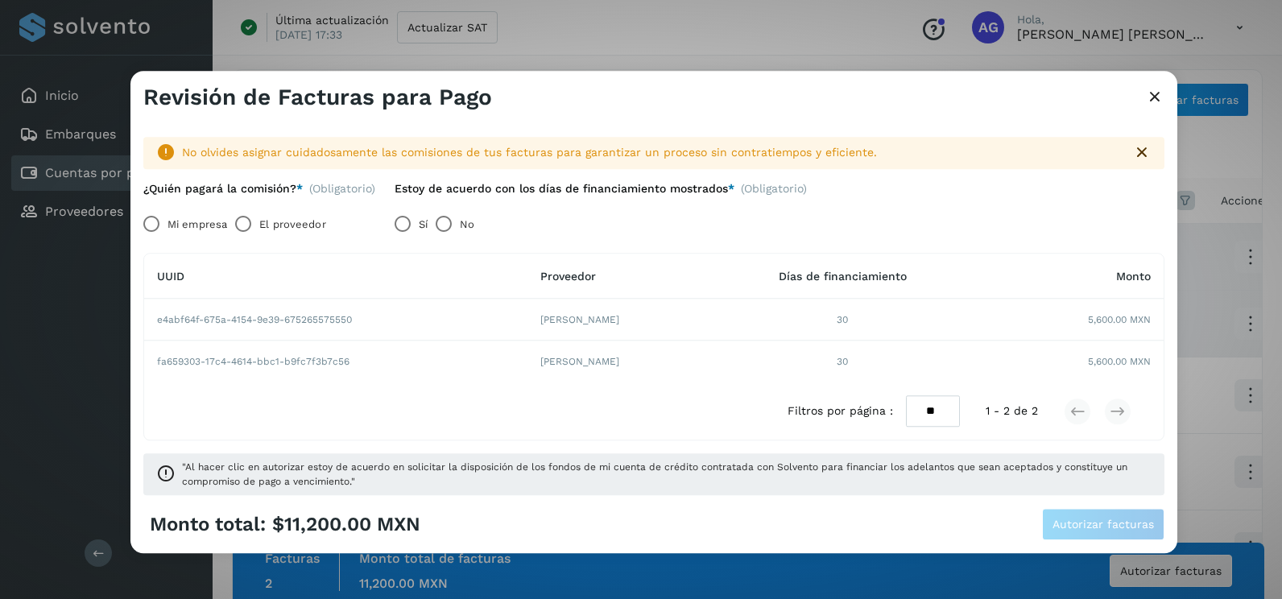
click at [180, 226] on label "Mi empresa" at bounding box center [197, 225] width 60 height 32
click at [1113, 525] on span "Autorizar facturas" at bounding box center [1102, 524] width 101 height 11
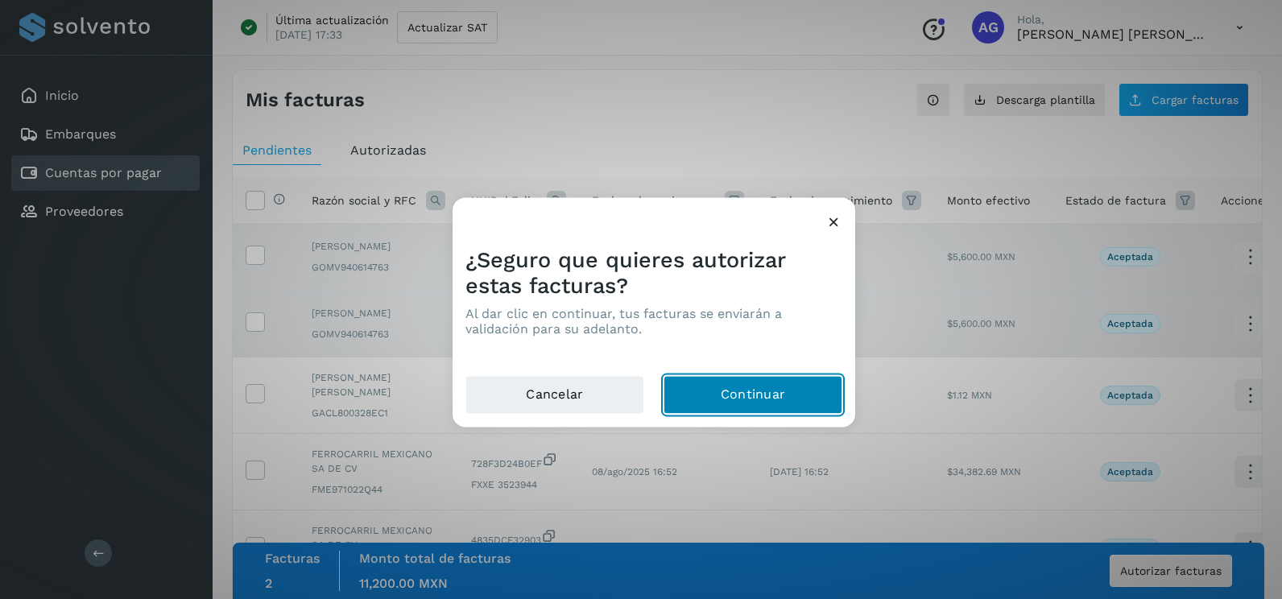
click at [764, 406] on button "Continuar" at bounding box center [752, 395] width 179 height 39
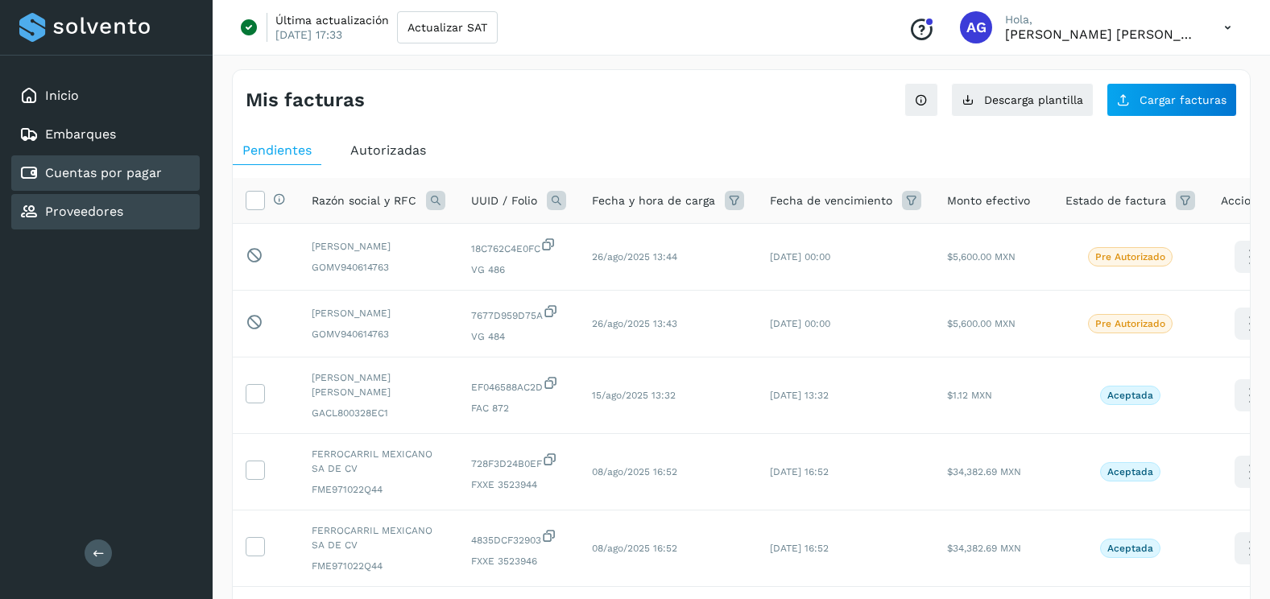
click at [171, 205] on div "Proveedores" at bounding box center [105, 211] width 188 height 35
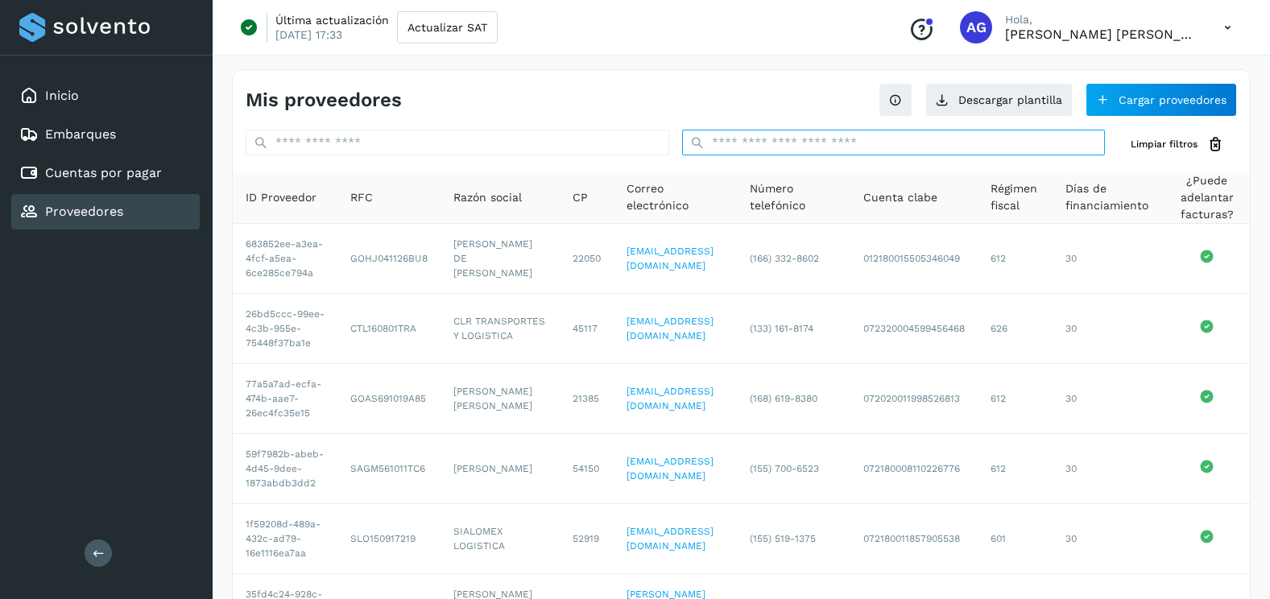
click at [767, 138] on input "text" at bounding box center [893, 143] width 423 height 26
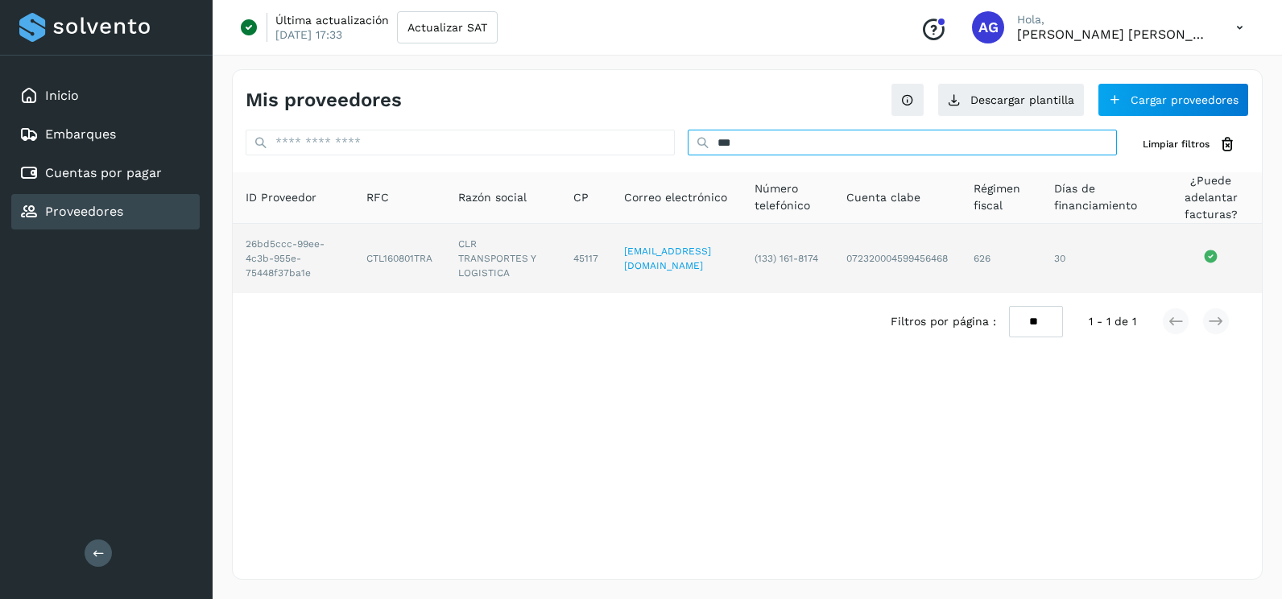
type input "***"
drag, startPoint x: 601, startPoint y: 260, endPoint x: 749, endPoint y: 270, distance: 148.4
click at [749, 270] on td "conylopez_rguez@hotmail.com" at bounding box center [787, 258] width 92 height 69
copy link "conylopez_rguez@hotmail.com"
